Goal: Find specific page/section: Find specific page/section

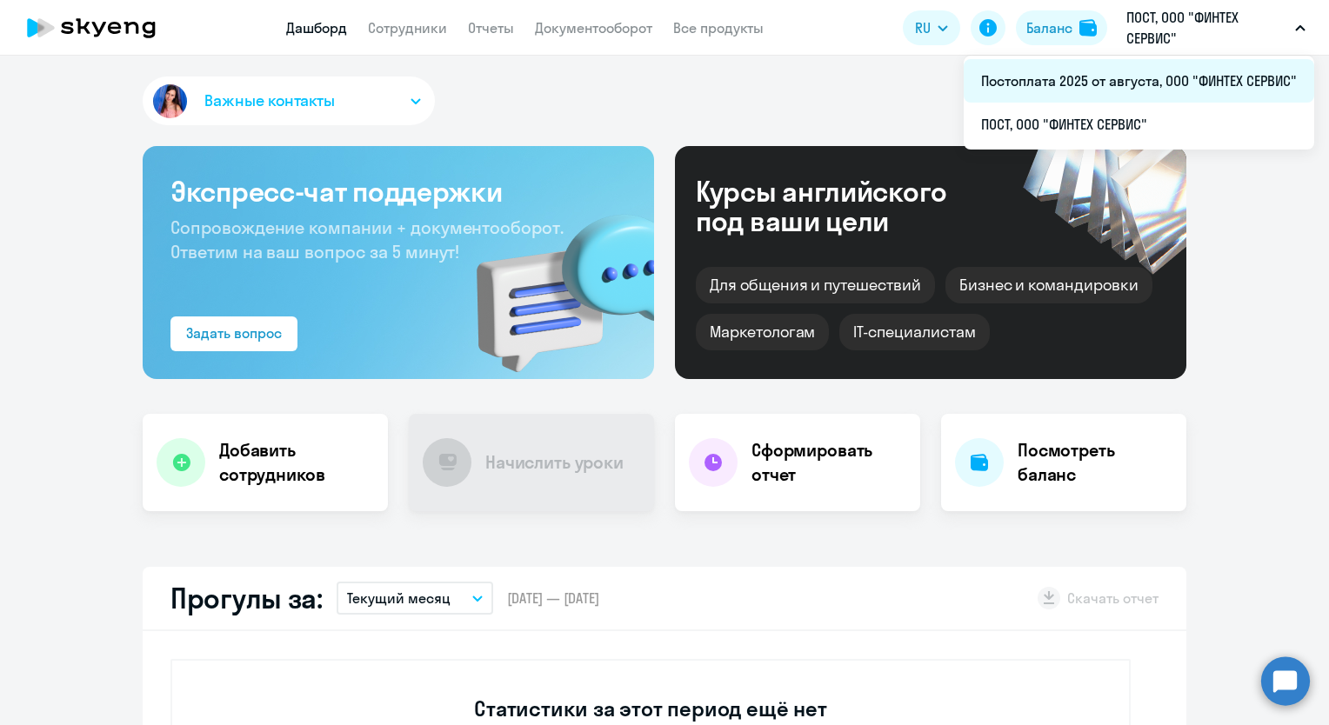
click at [1092, 74] on li "Постоплата 2025 от августа, ООО "ФИНТЕХ СЕРВИС"" at bounding box center [1139, 80] width 351 height 43
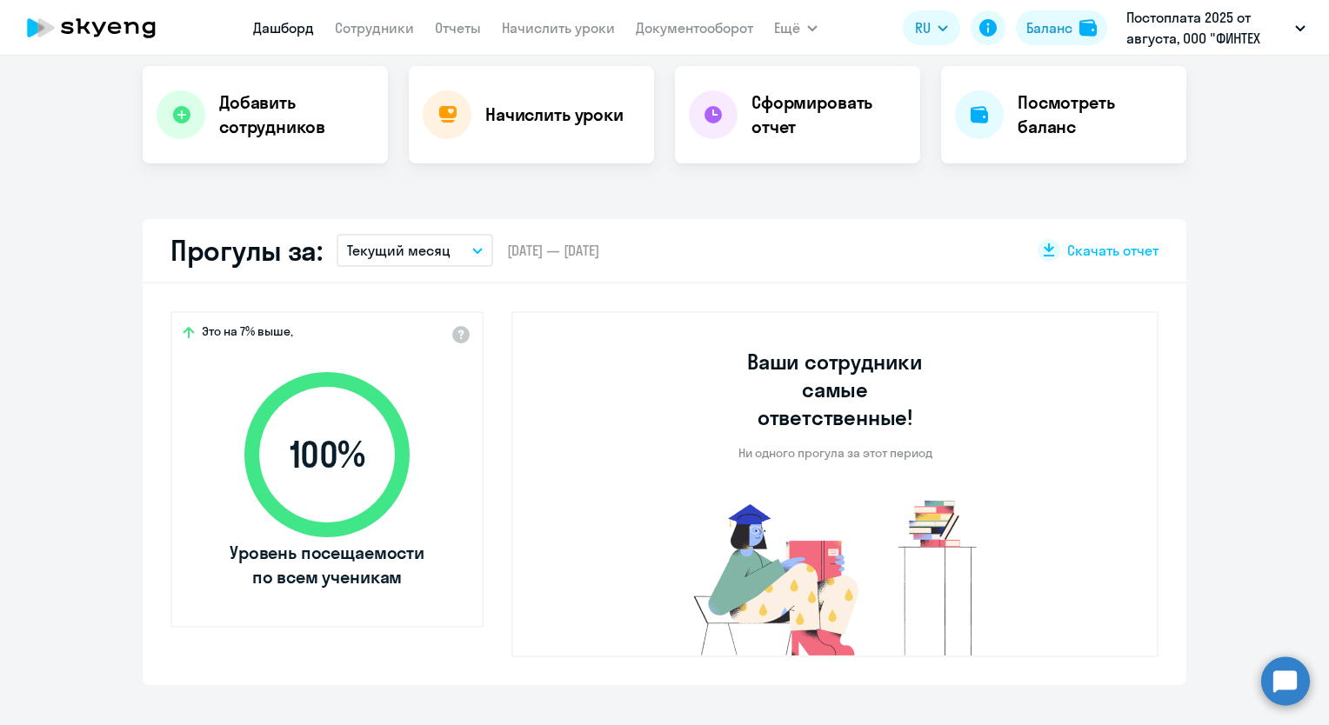
scroll to position [87, 0]
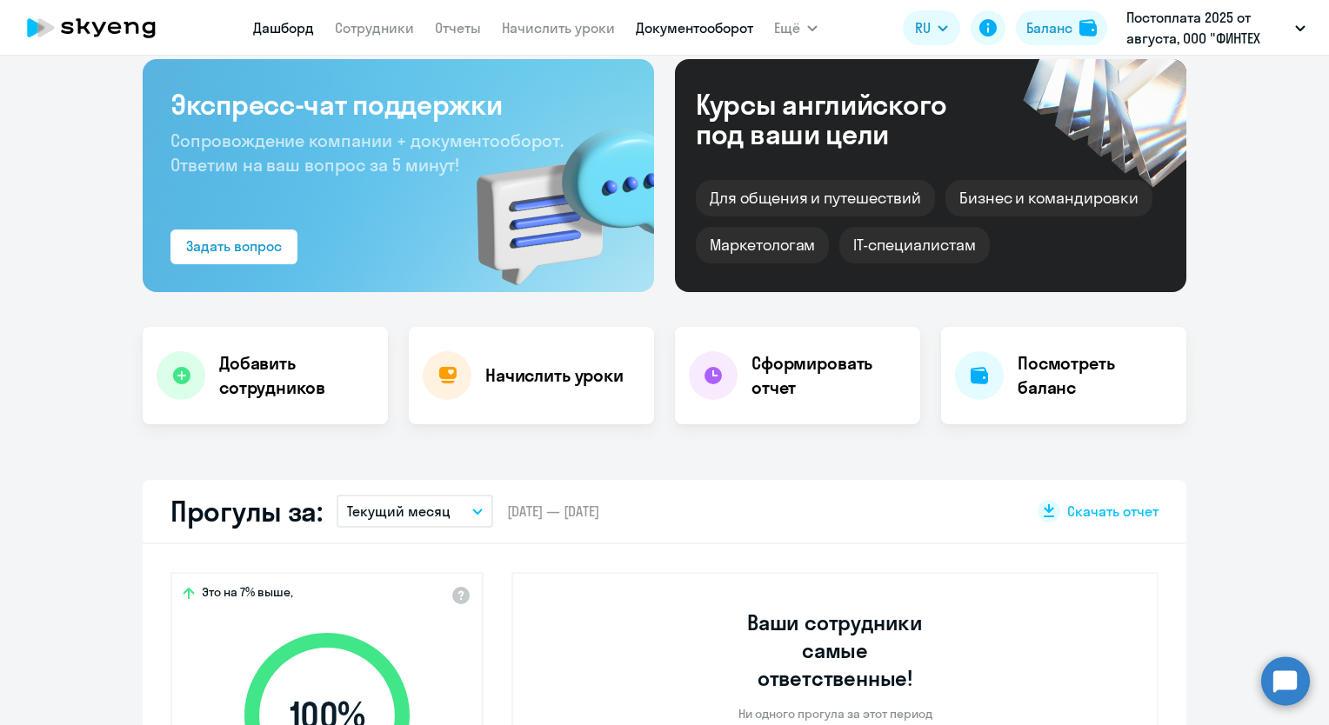
click at [724, 26] on link "Документооборот" at bounding box center [694, 27] width 117 height 17
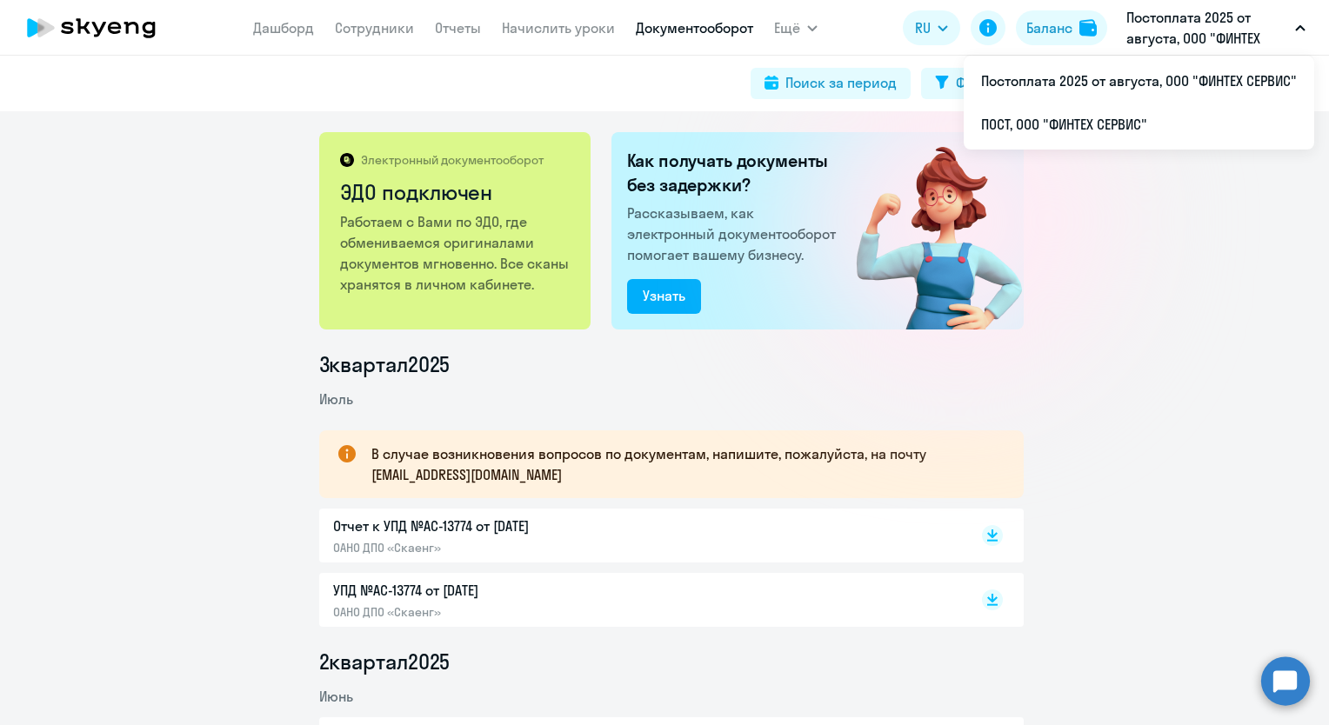
click at [1172, 5] on app-header "[PERSON_NAME] Отчеты Начислить уроки Документооборот Ещё Дашборд Сотрудники Отч…" at bounding box center [664, 28] width 1329 height 56
click at [1169, 16] on p "Постоплата 2025 от августа, ООО "ФИНТЕХ СЕРВИС"" at bounding box center [1207, 28] width 162 height 42
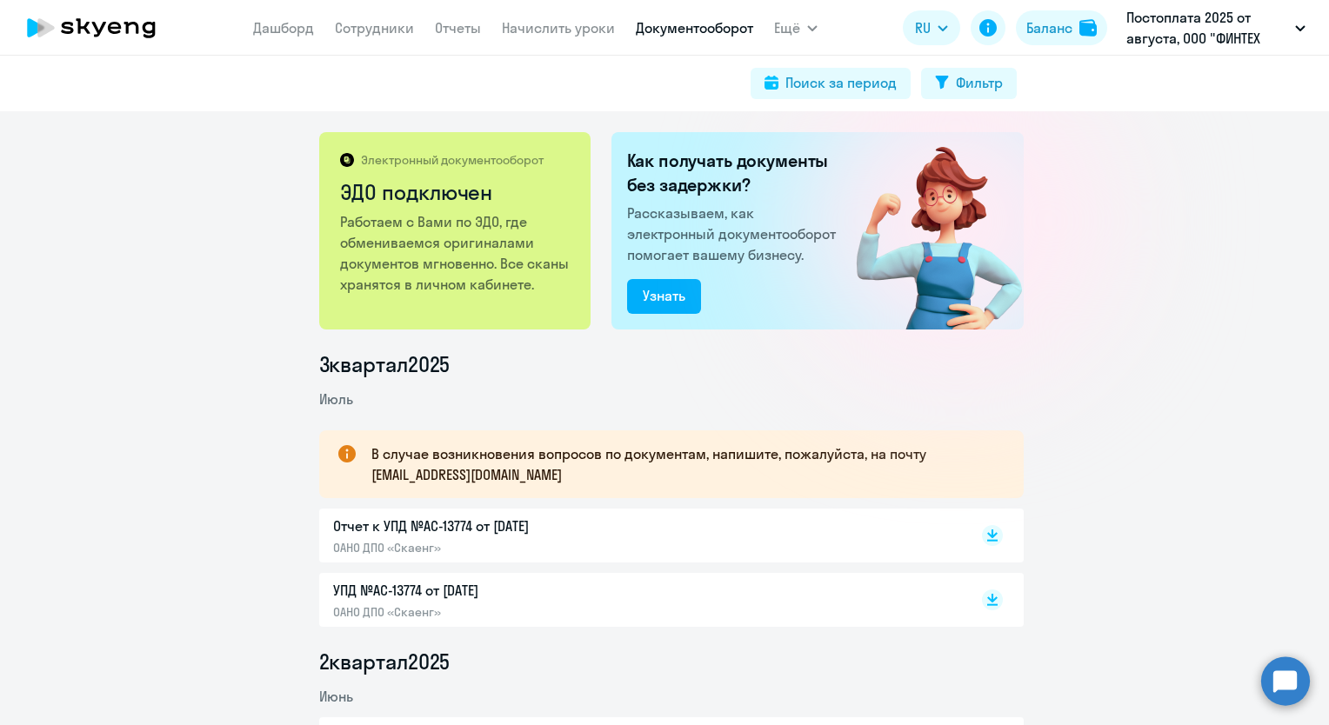
click at [1157, 29] on p "Постоплата 2025 от августа, ООО "ФИНТЕХ СЕРВИС"" at bounding box center [1207, 28] width 162 height 42
